Goal: Use online tool/utility: Utilize a website feature to perform a specific function

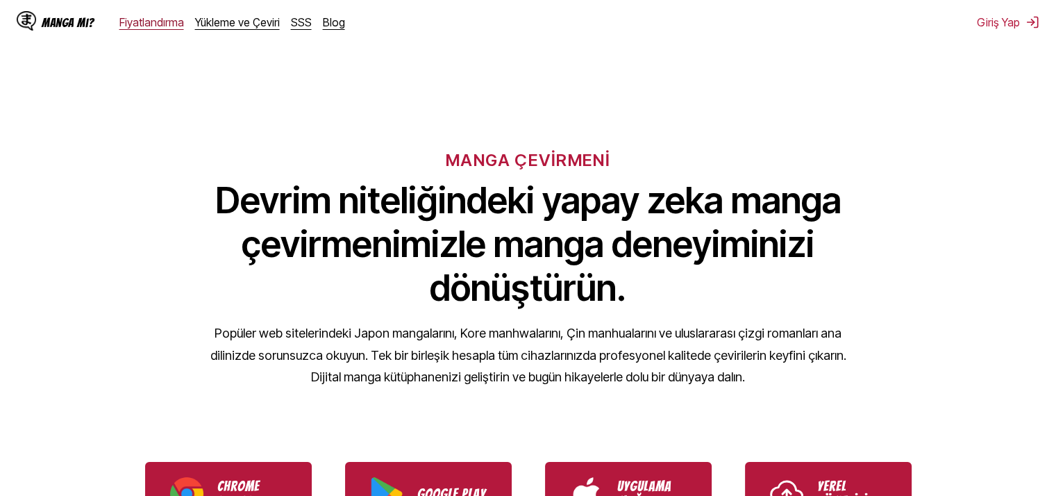
click at [161, 20] on font "Fiyatlandırma" at bounding box center [151, 22] width 65 height 14
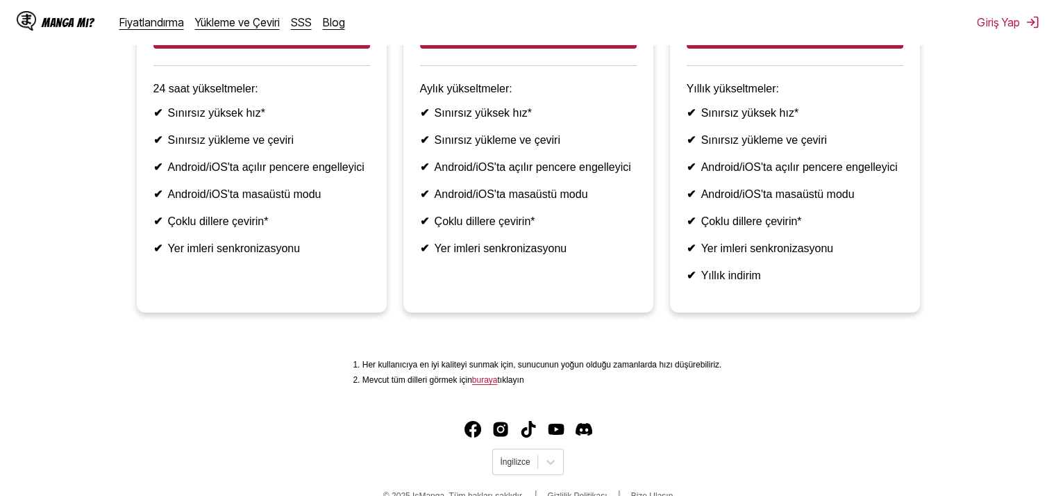
scroll to position [400, 0]
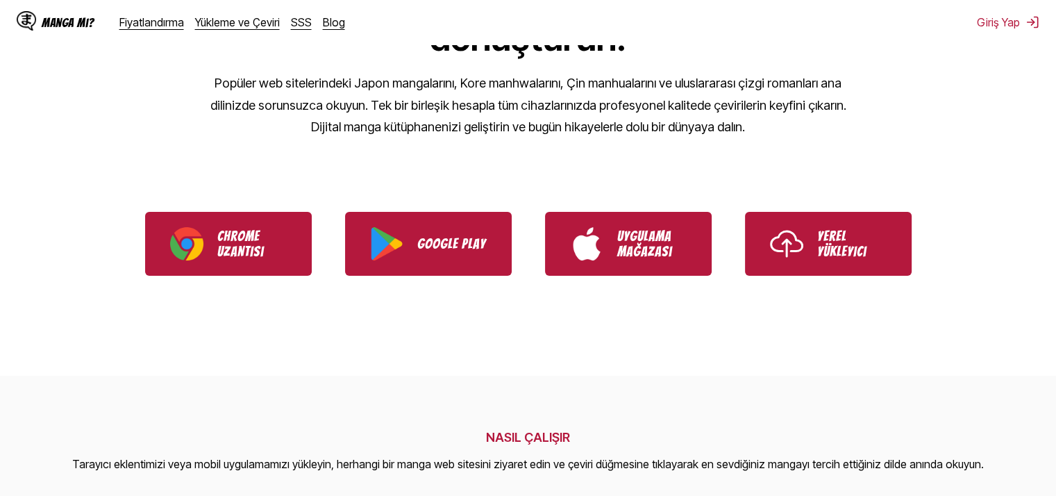
scroll to position [278, 0]
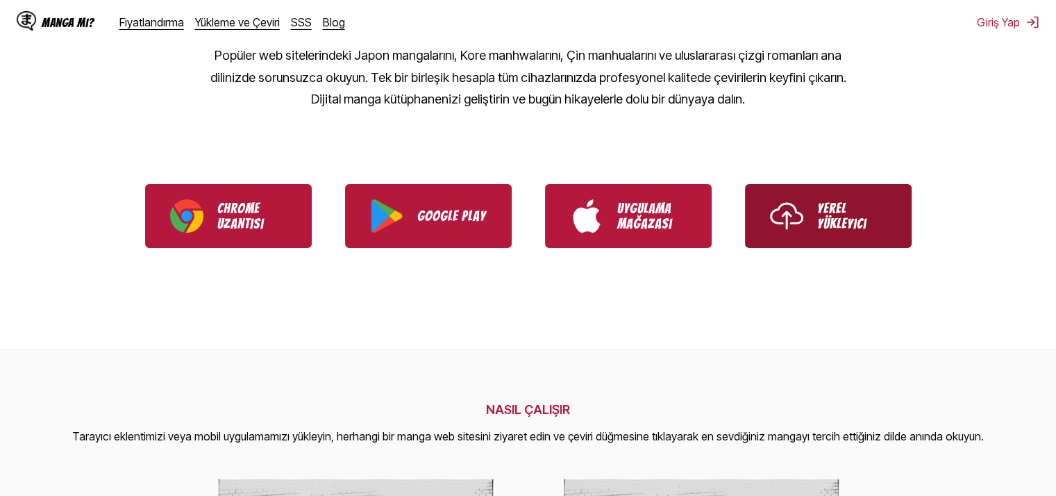
click at [830, 218] on font "Yerel Yükleyici" at bounding box center [842, 216] width 49 height 31
click at [256, 21] on font "Yükleme ve Çeviri" at bounding box center [237, 22] width 85 height 14
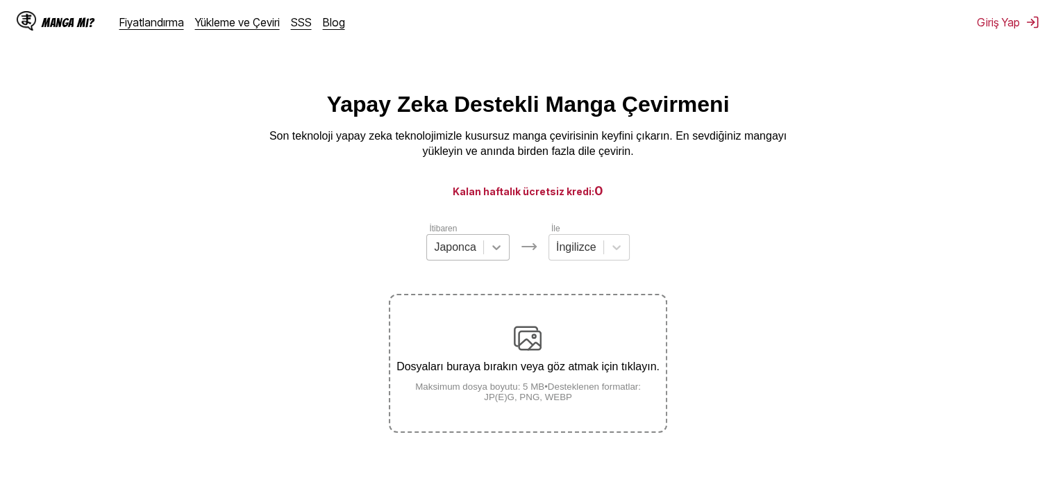
click at [488, 251] on div at bounding box center [496, 247] width 25 height 25
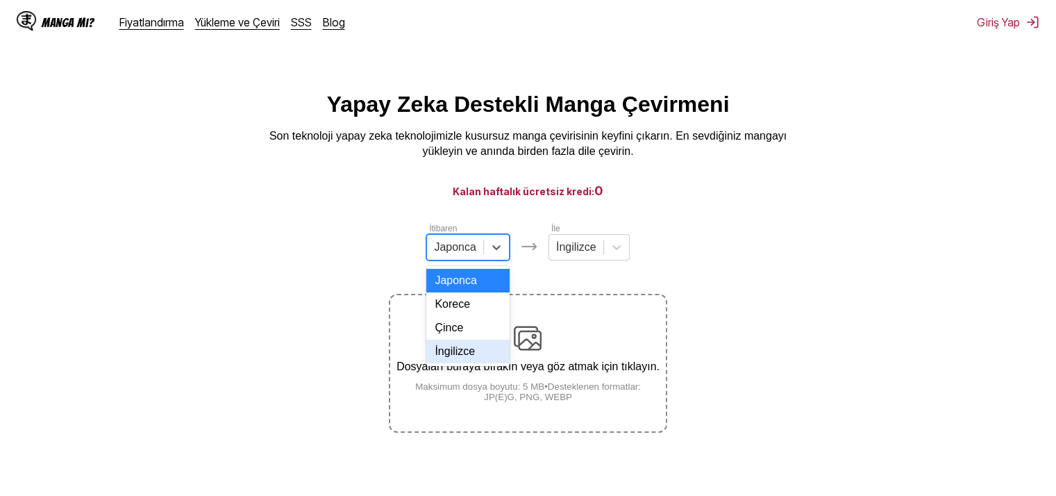
click at [471, 357] on font "İngilizce" at bounding box center [455, 351] width 40 height 12
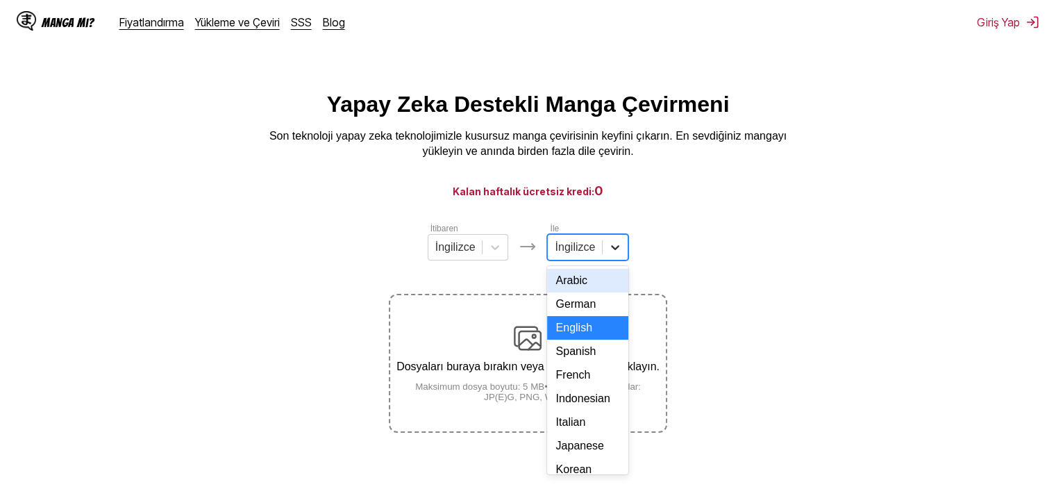
click at [617, 251] on icon at bounding box center [615, 247] width 14 height 14
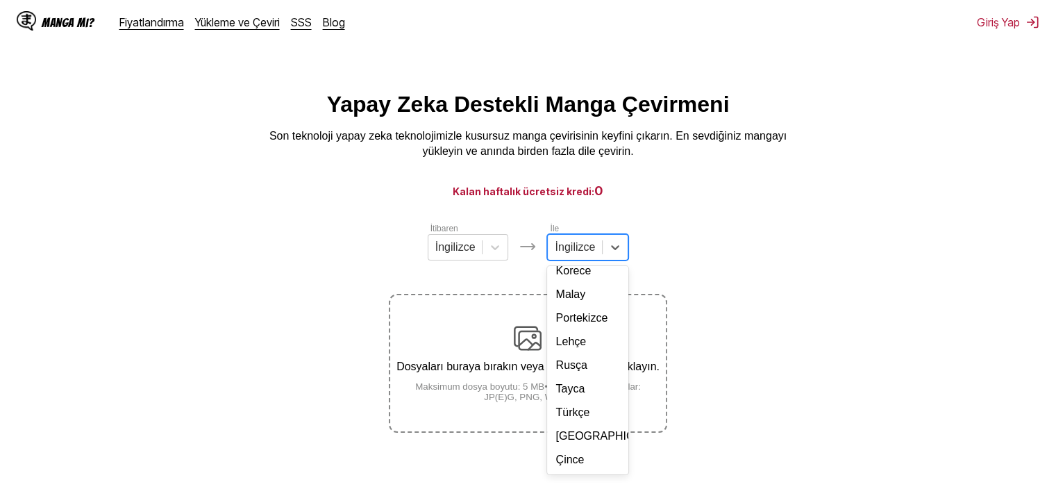
scroll to position [206, 0]
click at [584, 418] on font "Türkçe" at bounding box center [573, 412] width 34 height 12
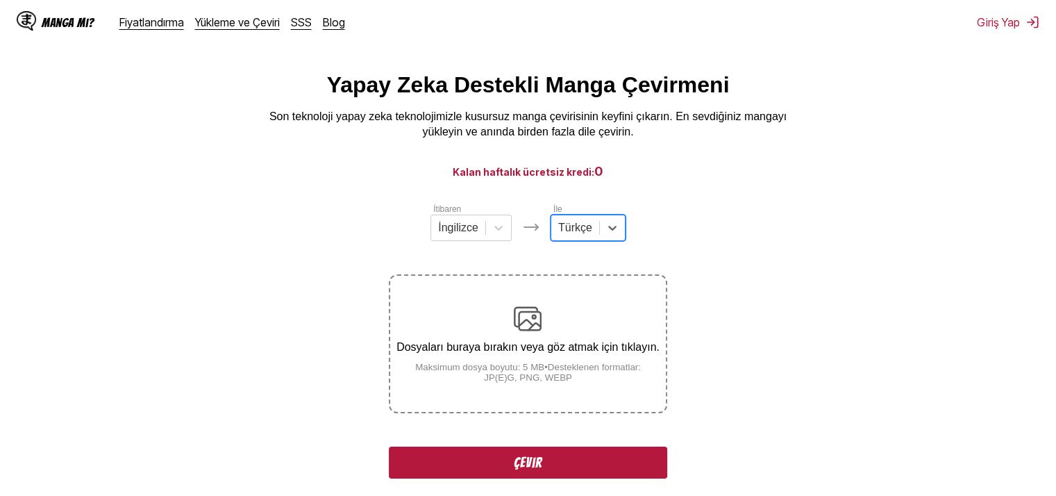
scroll to position [18, 0]
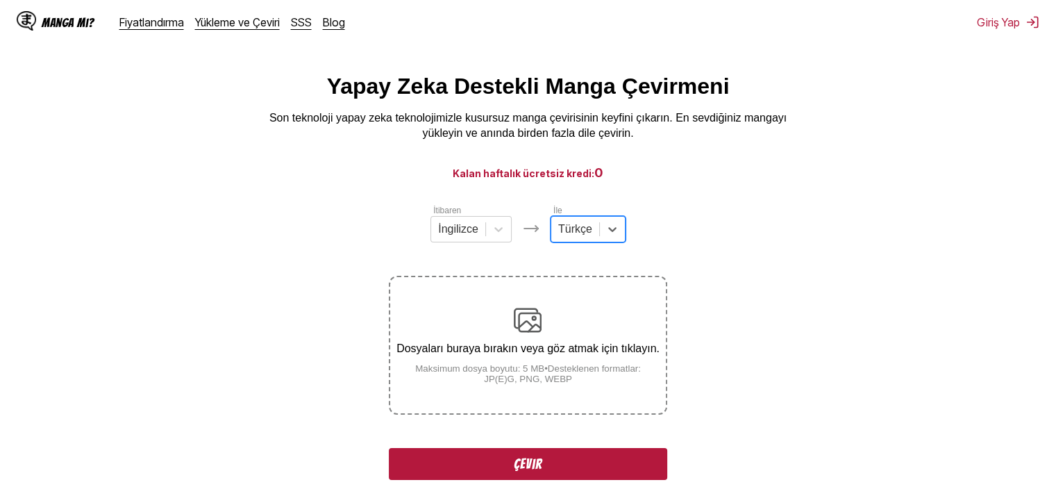
click at [525, 465] on font "Çevir" at bounding box center [528, 463] width 29 height 15
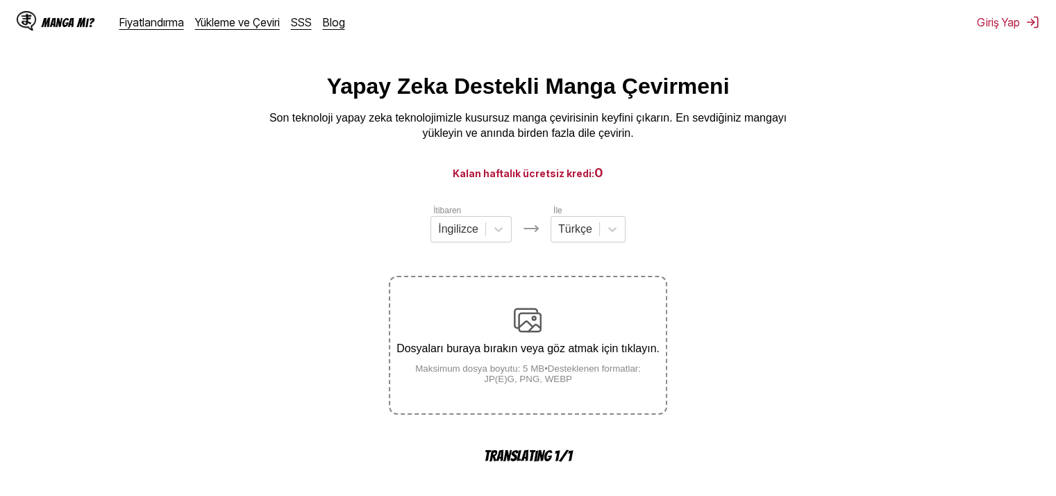
scroll to position [420, 0]
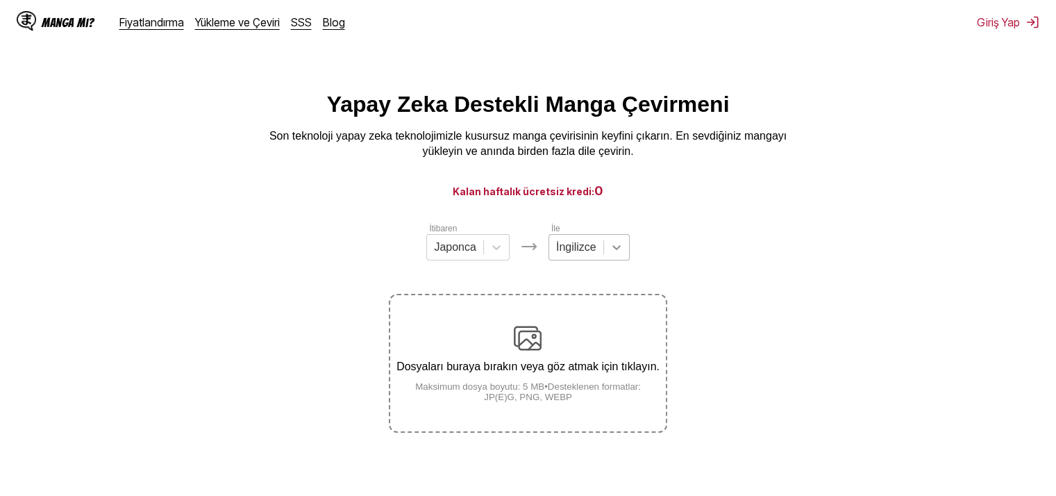
click at [613, 251] on icon at bounding box center [617, 247] width 14 height 14
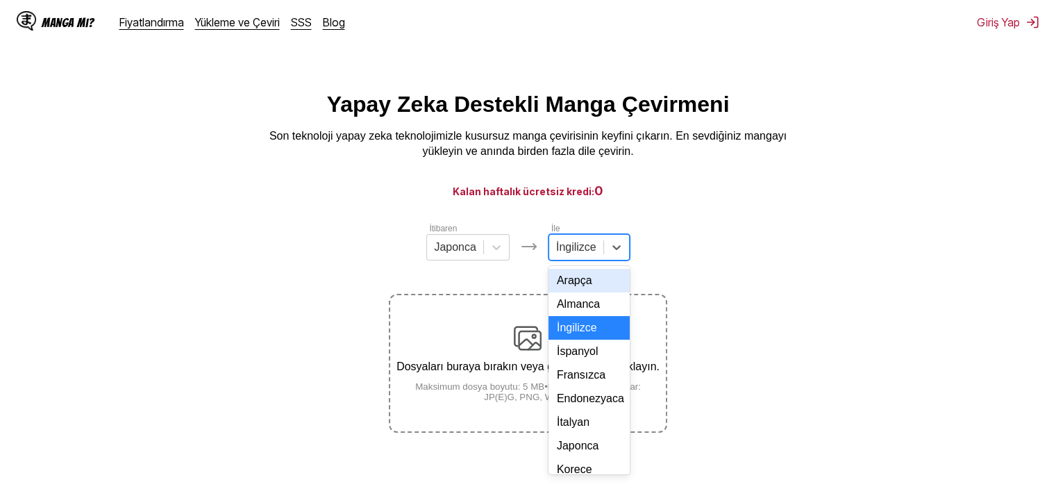
scroll to position [251, 0]
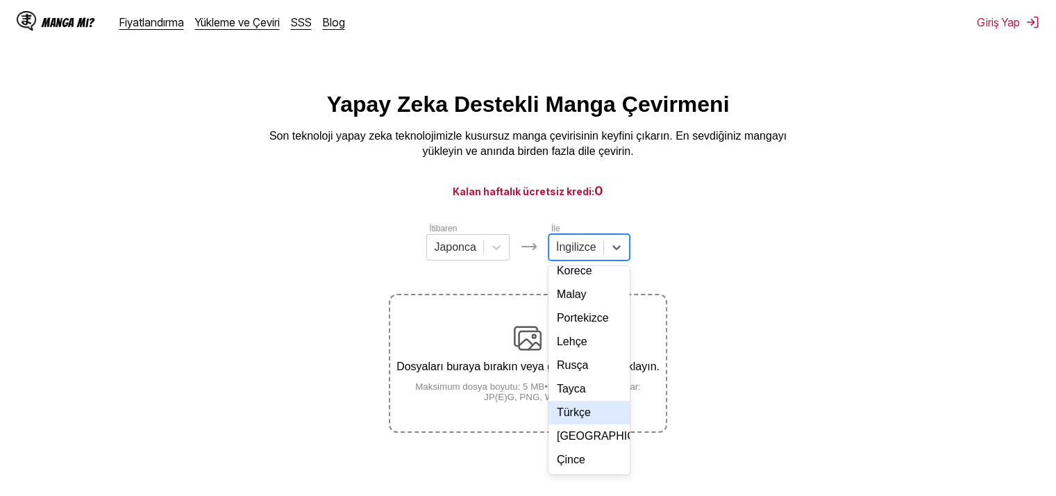
click at [583, 406] on font "Türkçe" at bounding box center [574, 412] width 34 height 12
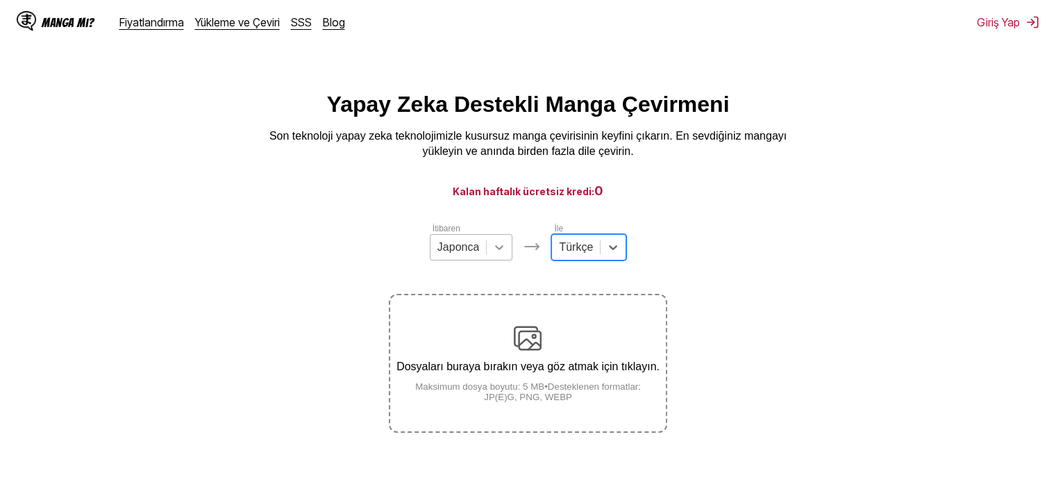
click at [497, 250] on icon at bounding box center [499, 247] width 8 height 5
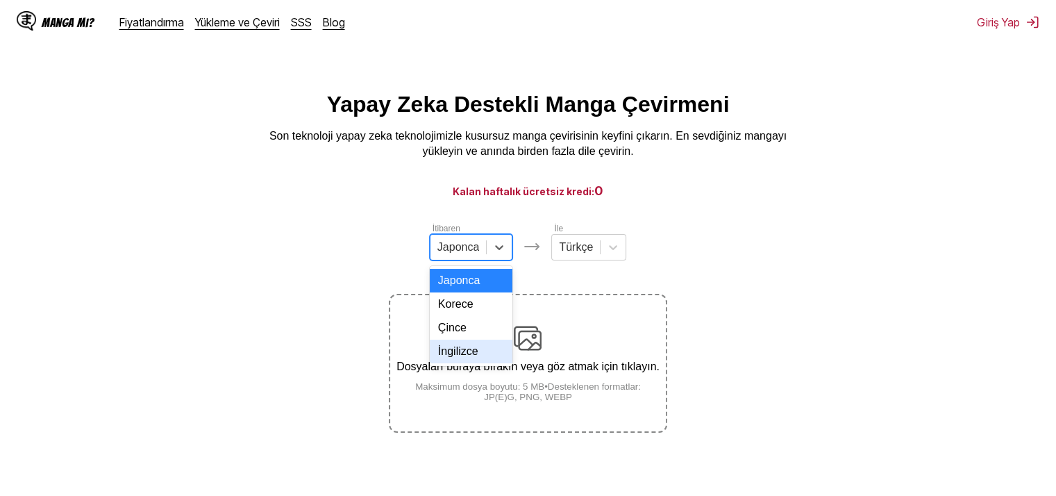
click at [461, 357] on font "İngilizce" at bounding box center [458, 351] width 40 height 12
click at [504, 254] on icon at bounding box center [499, 247] width 14 height 14
click at [840, 307] on section "İtibaren Seçenek İngilizce, seçili. 4 sonuç mevcut. Seçenekleri seçmek için Yuk…" at bounding box center [528, 327] width 1034 height 211
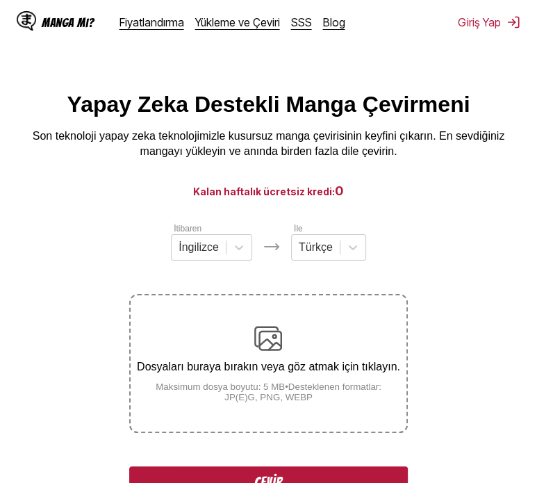
click at [267, 372] on font "Dosyaları buraya bırakın veya göz atmak için tıklayın." at bounding box center [268, 366] width 263 height 12
click at [0, 0] on input "Dosyaları buraya bırakın veya göz atmak için tıklayın. Maksimum dosya boyutu: 5…" at bounding box center [0, 0] width 0 height 0
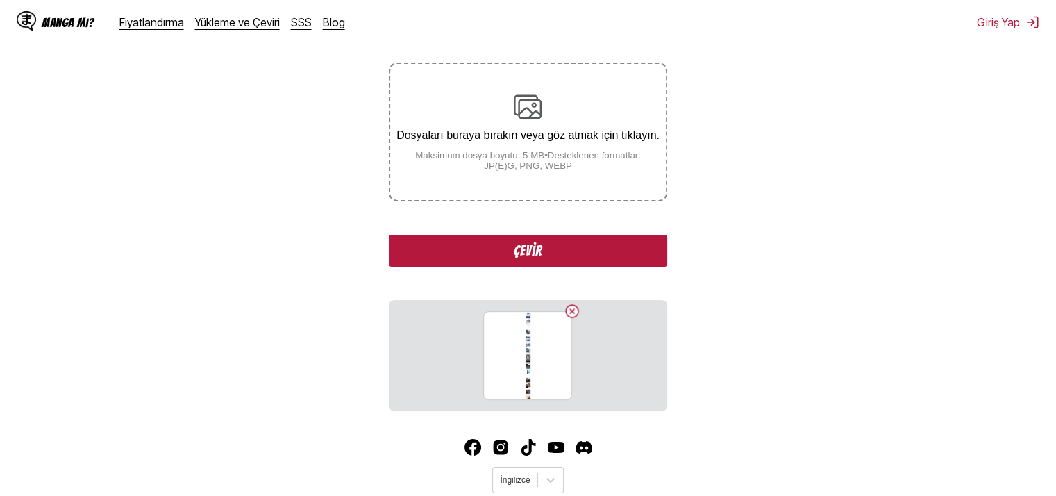
scroll to position [242, 0]
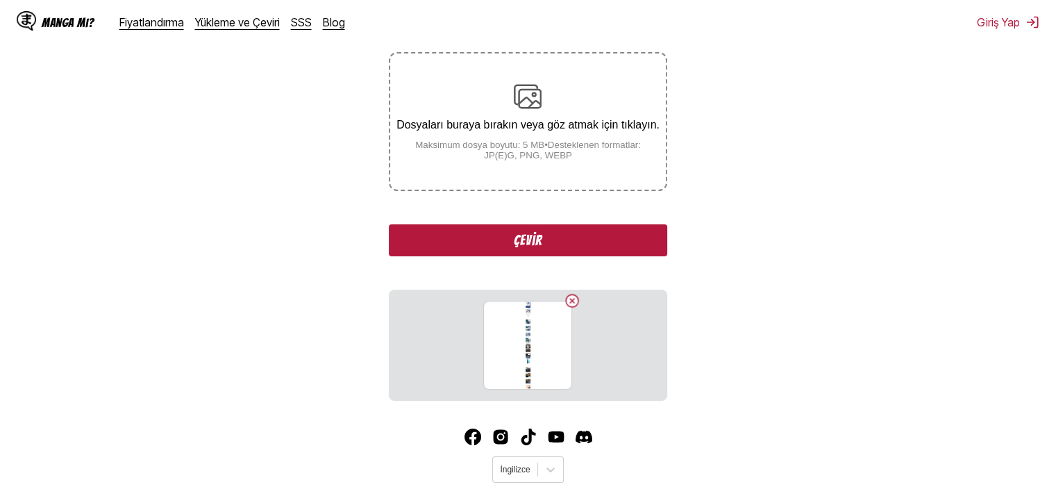
click at [535, 238] on font "Çevir" at bounding box center [528, 240] width 29 height 15
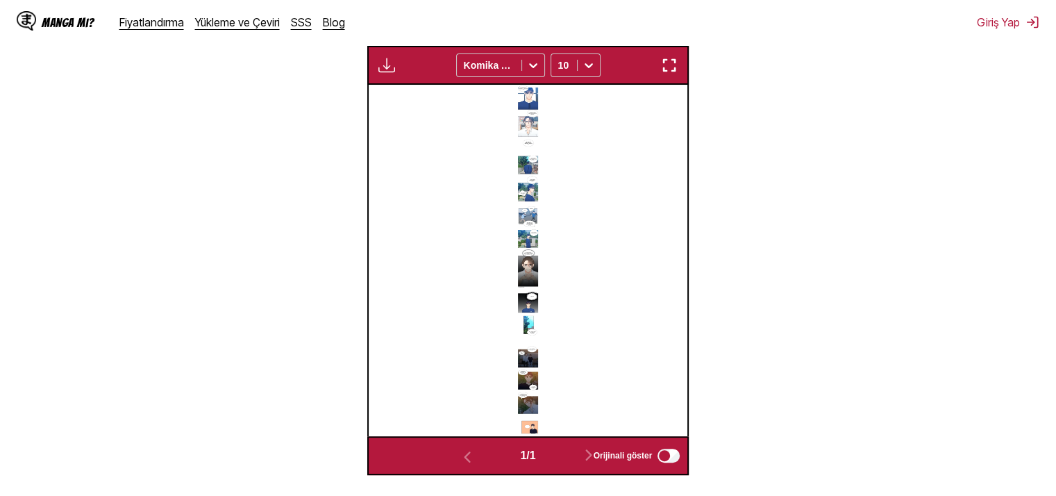
click at [674, 66] on img "button" at bounding box center [669, 65] width 17 height 17
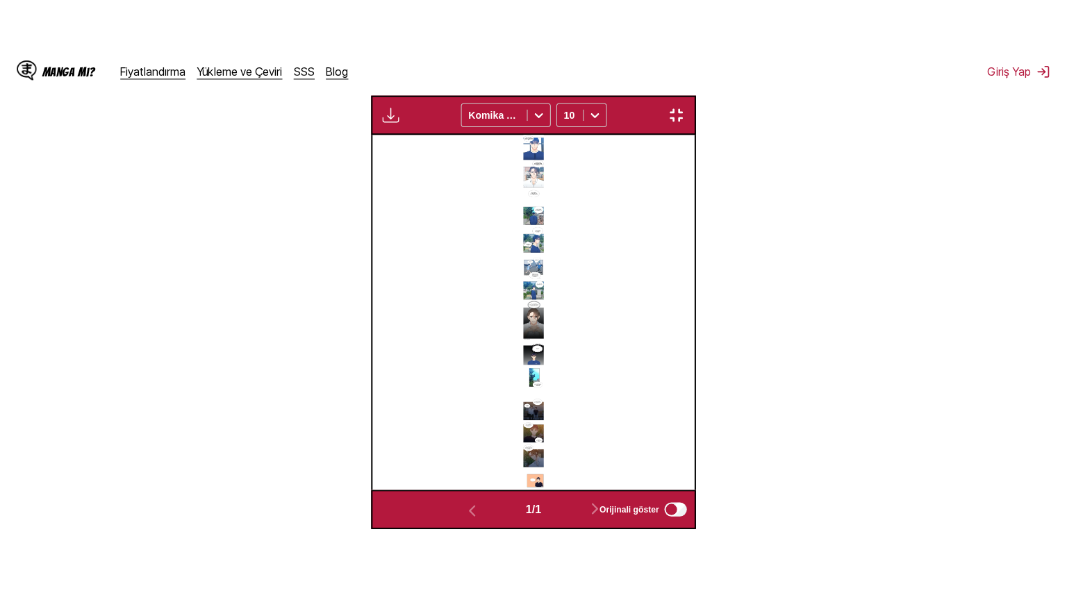
scroll to position [161, 0]
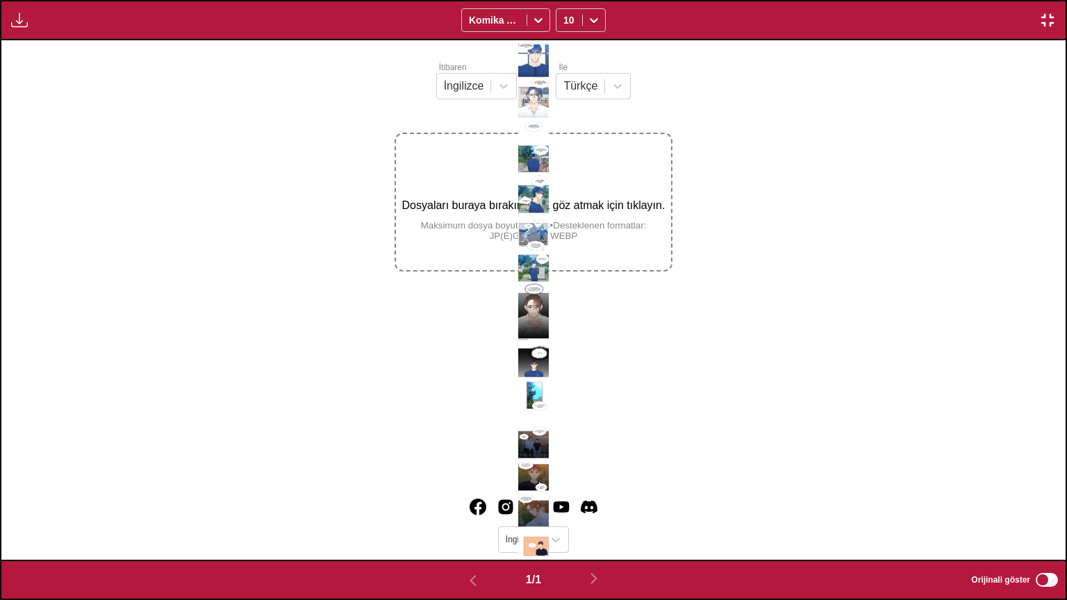
click at [703, 292] on div at bounding box center [533, 300] width 1064 height 520
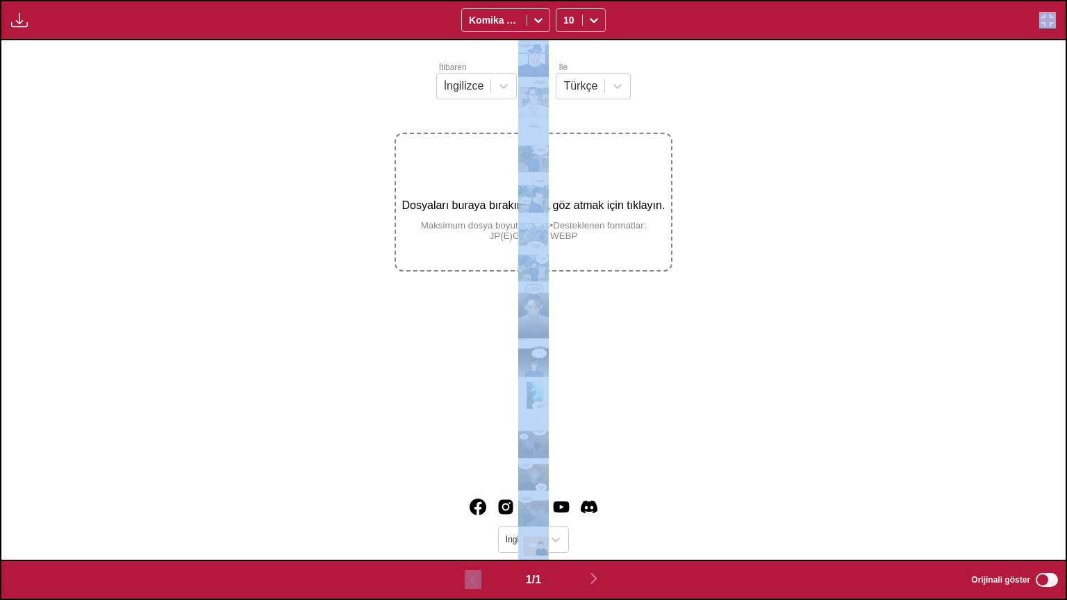
click at [703, 292] on div at bounding box center [533, 300] width 1064 height 520
click at [1049, 21] on img "button" at bounding box center [1047, 20] width 17 height 17
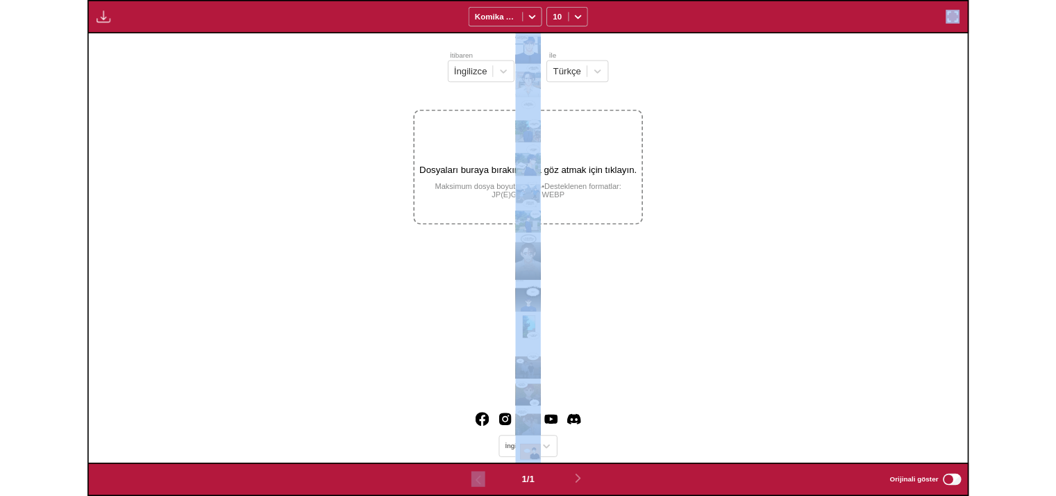
scroll to position [363, 0]
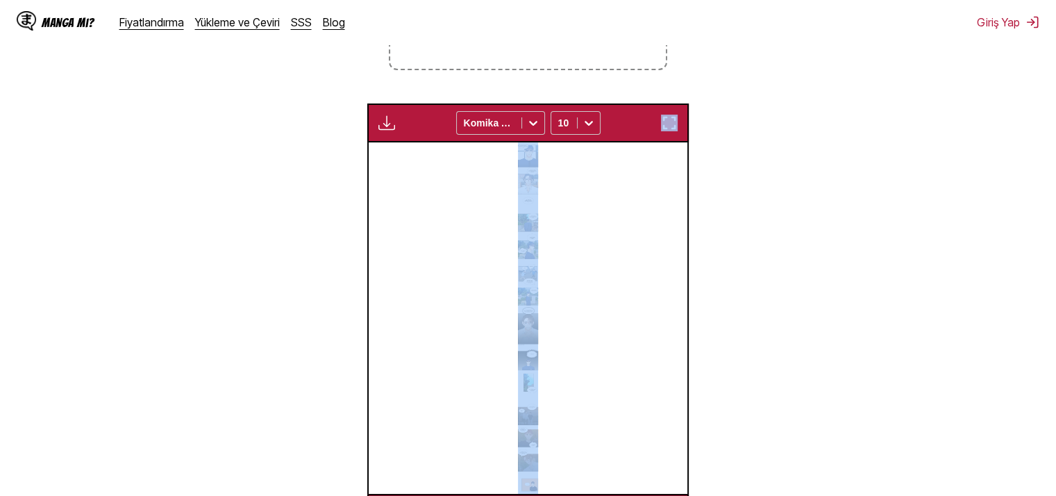
click at [856, 131] on section "İtibaren İngilizce İle Türkçe Dosyaları buraya bırakın veya göz atmak için tıkl…" at bounding box center [528, 196] width 1034 height 674
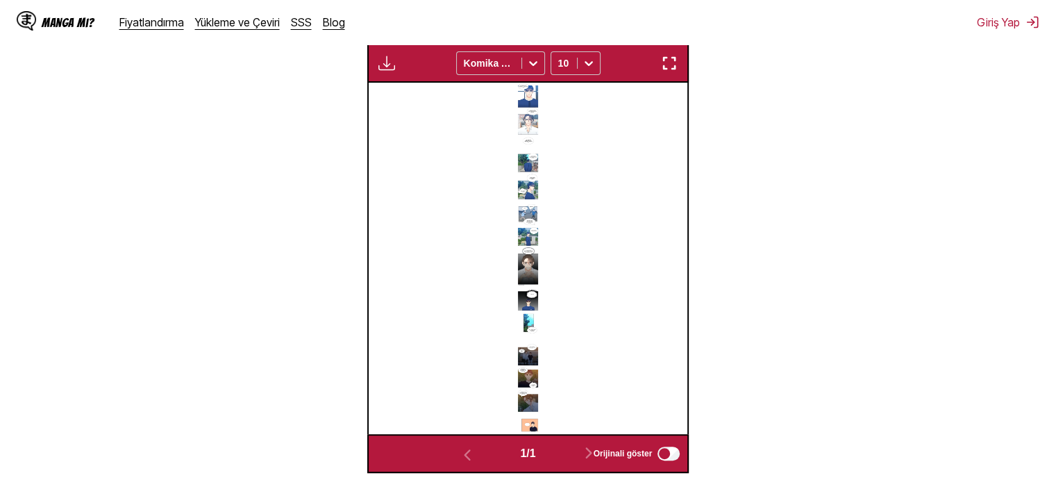
scroll to position [424, 0]
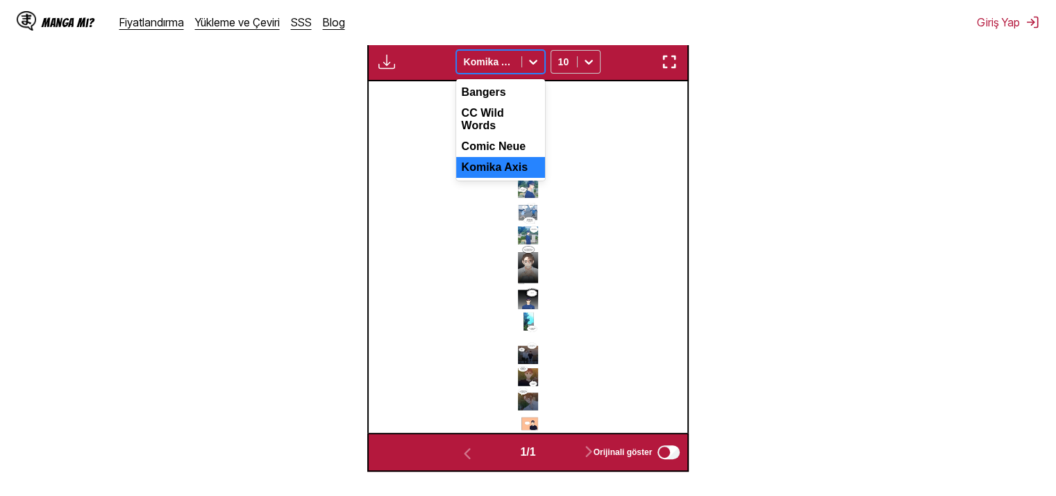
click at [525, 65] on div at bounding box center [533, 62] width 22 height 22
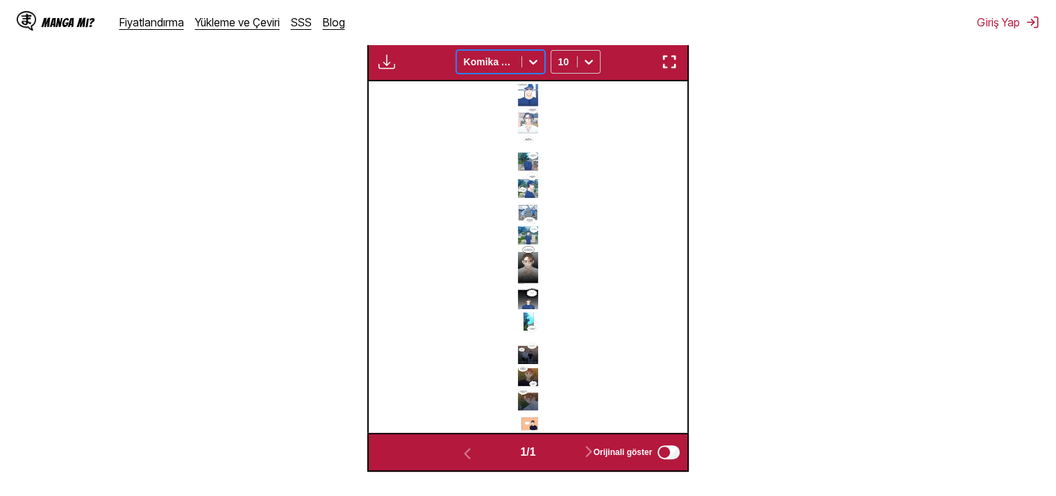
click at [525, 65] on div at bounding box center [533, 62] width 22 height 22
click at [589, 69] on icon at bounding box center [589, 62] width 14 height 14
click at [795, 186] on section "İtibaren İngilizce İle Türkçe Dosyaları buraya bırakın veya göz atmak için tıkl…" at bounding box center [528, 135] width 1034 height 674
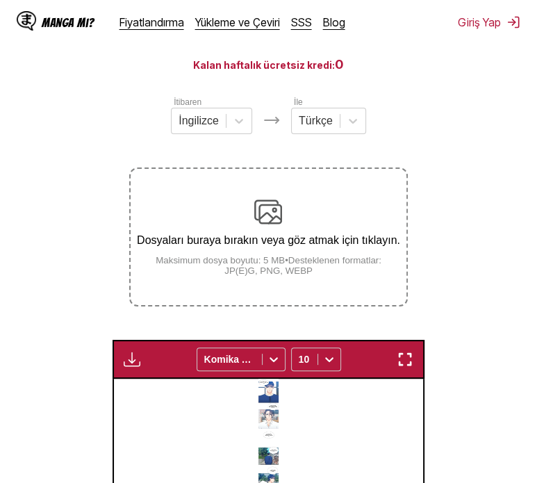
scroll to position [124, 0]
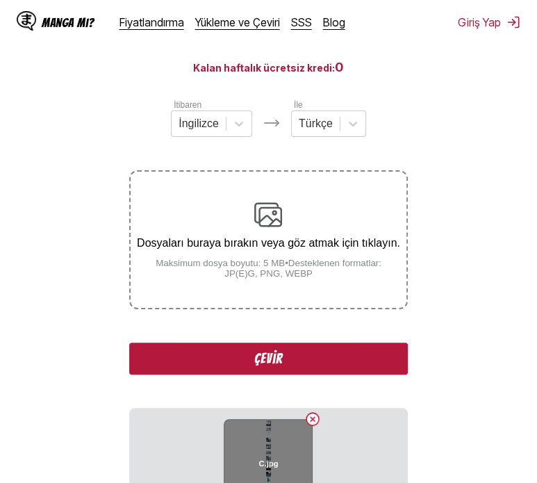
click at [313, 418] on button "Resmi sil" at bounding box center [312, 419] width 17 height 17
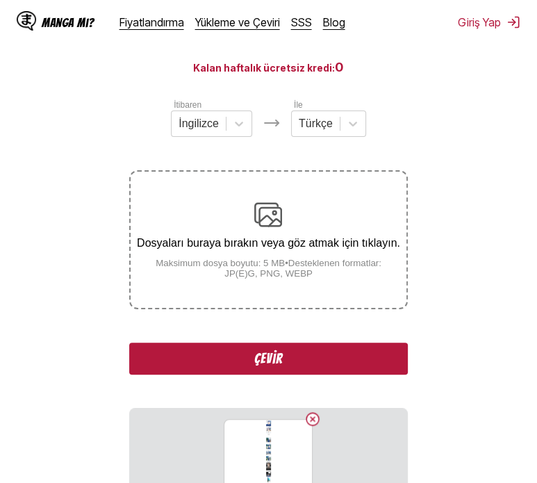
click at [270, 363] on font "Çevir" at bounding box center [268, 358] width 29 height 15
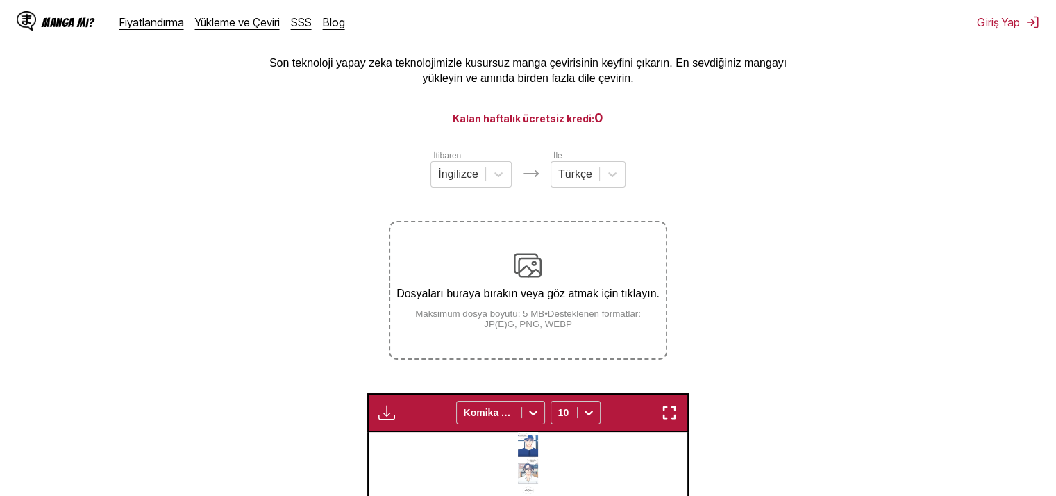
scroll to position [0, 0]
